Goal: Check status

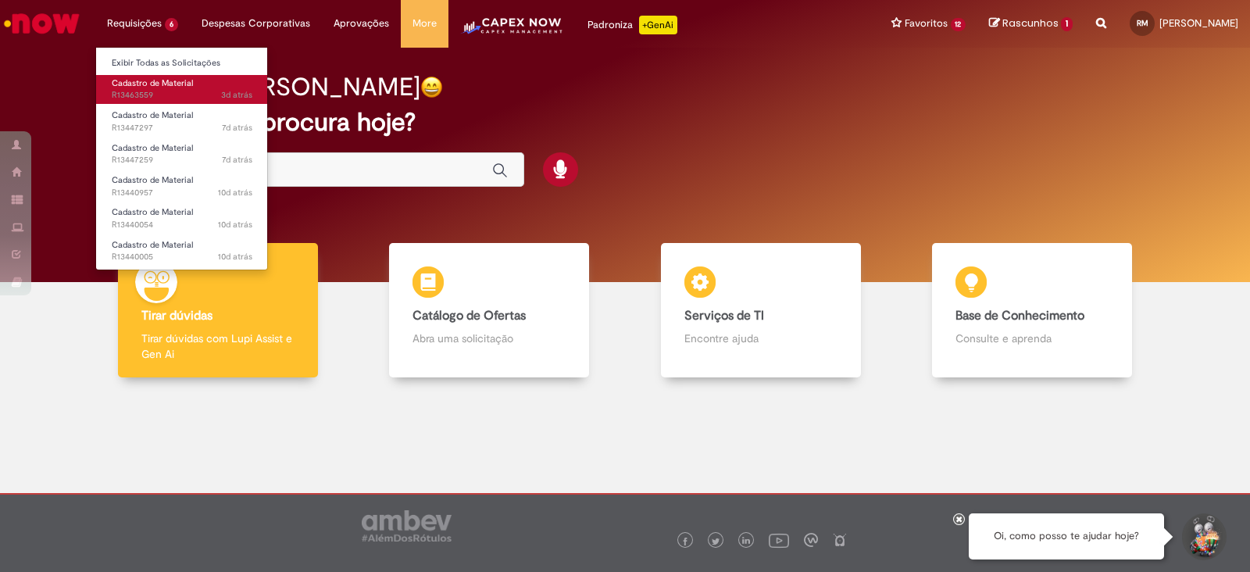
click at [168, 94] on span "3d atrás 3 dias atrás R13463559" at bounding box center [182, 95] width 141 height 12
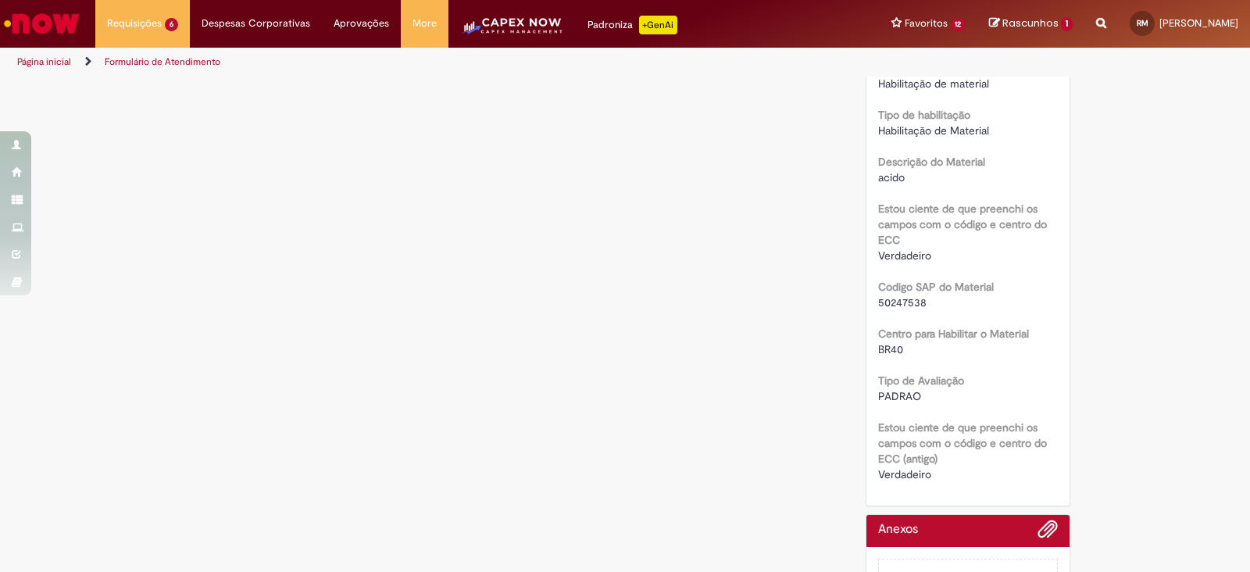
scroll to position [480, 0]
click at [910, 309] on span "50247538" at bounding box center [902, 302] width 48 height 14
copy span "50247538"
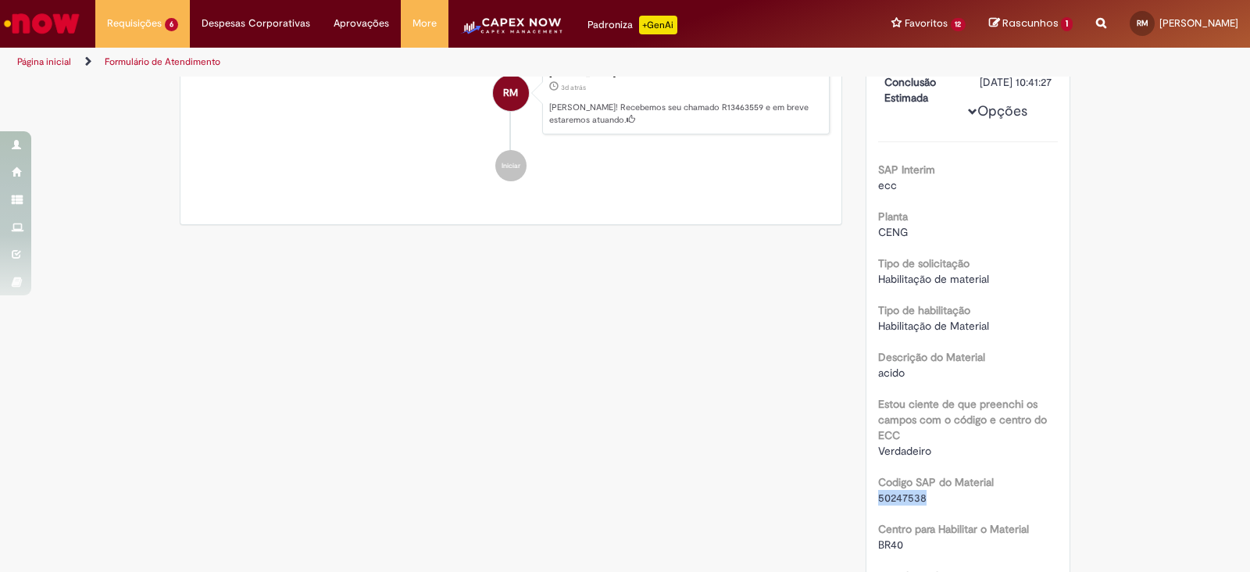
scroll to position [89, 0]
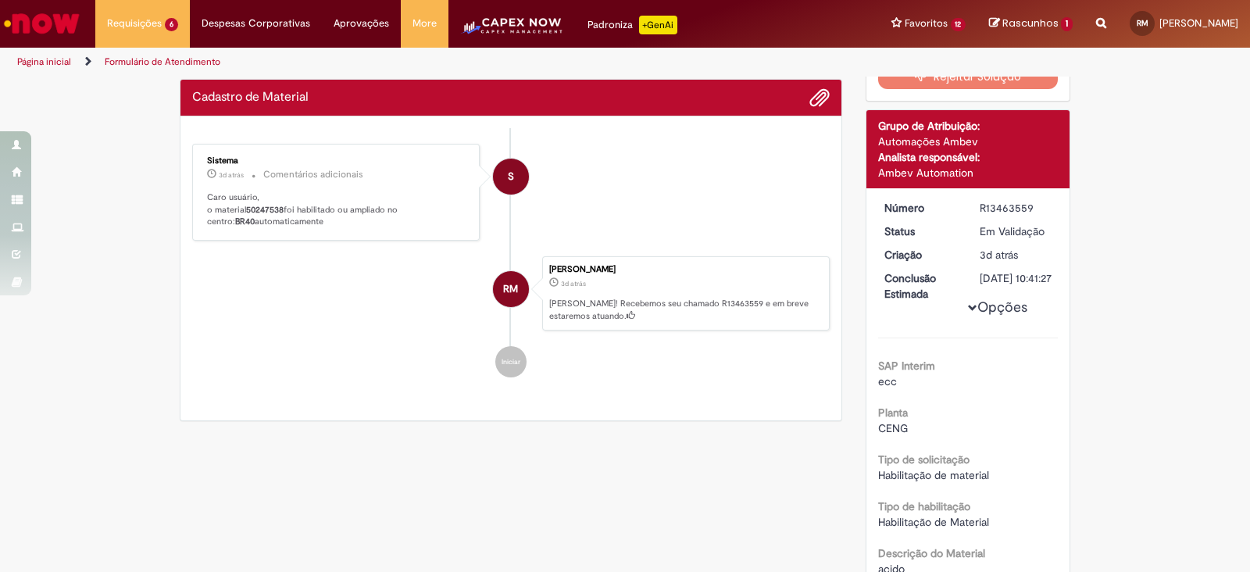
click at [639, 198] on li "S Sistema 3d atrás 3 dias atrás Comentários adicionais Caro usuário, o material…" at bounding box center [510, 192] width 637 height 97
